Goal: Task Accomplishment & Management: Use online tool/utility

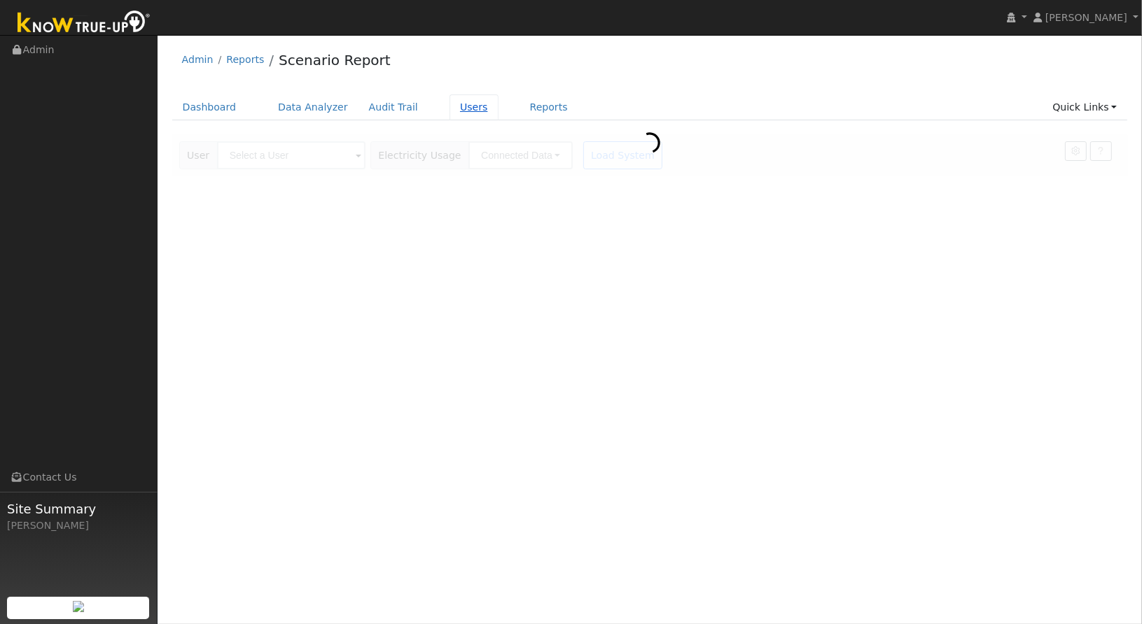
click at [449, 106] on link "Users" at bounding box center [473, 107] width 49 height 26
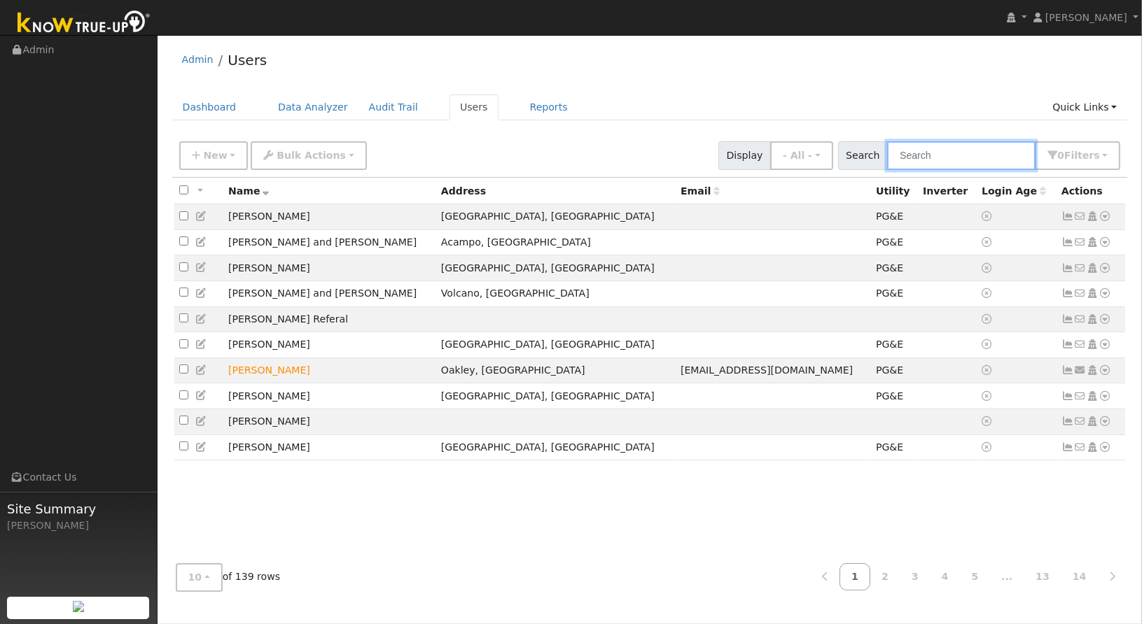
click at [933, 153] on input "text" at bounding box center [961, 155] width 148 height 29
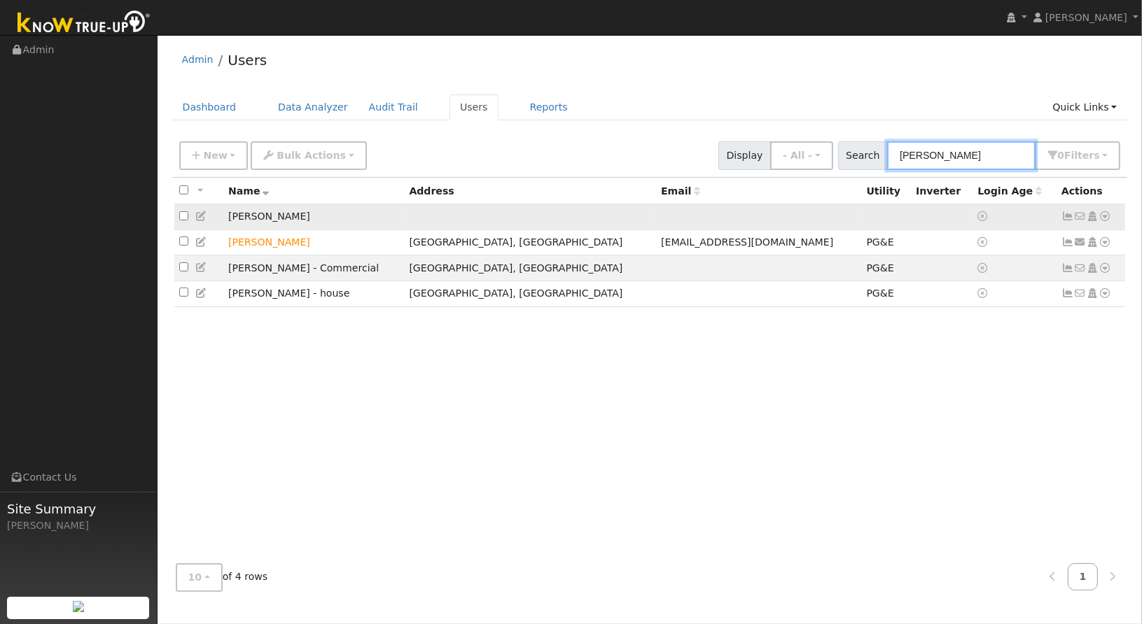
type input "greg"
click at [1107, 216] on icon at bounding box center [1105, 216] width 13 height 10
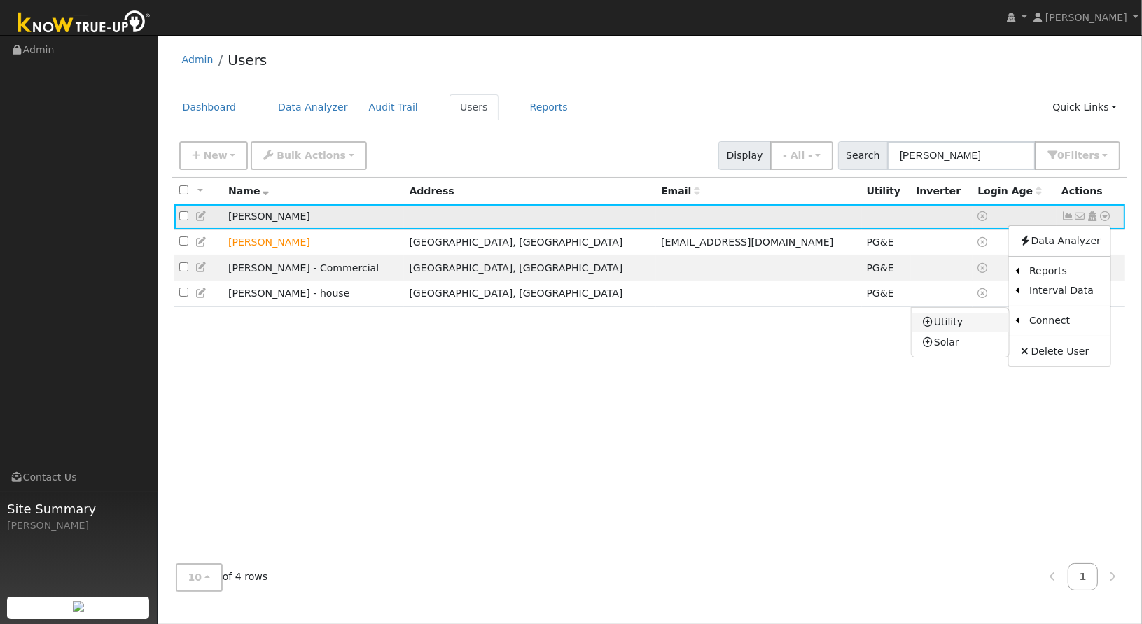
click at [954, 316] on link "Utility" at bounding box center [959, 323] width 97 height 20
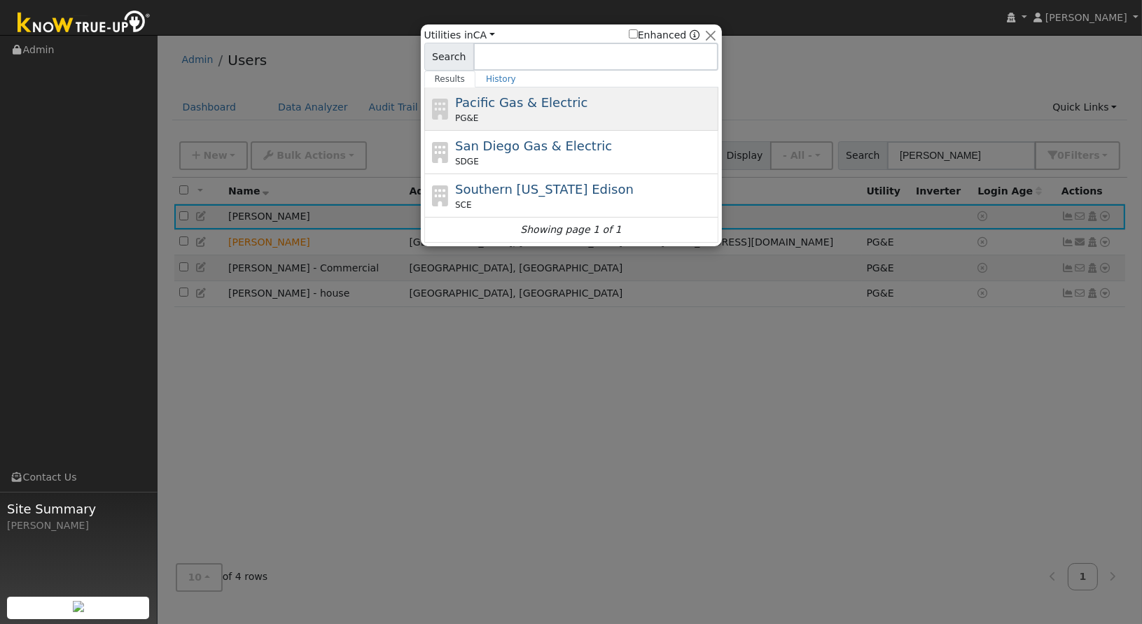
click at [511, 108] on span "Pacific Gas & Electric" at bounding box center [521, 102] width 132 height 15
